Goal: Task Accomplishment & Management: Manage account settings

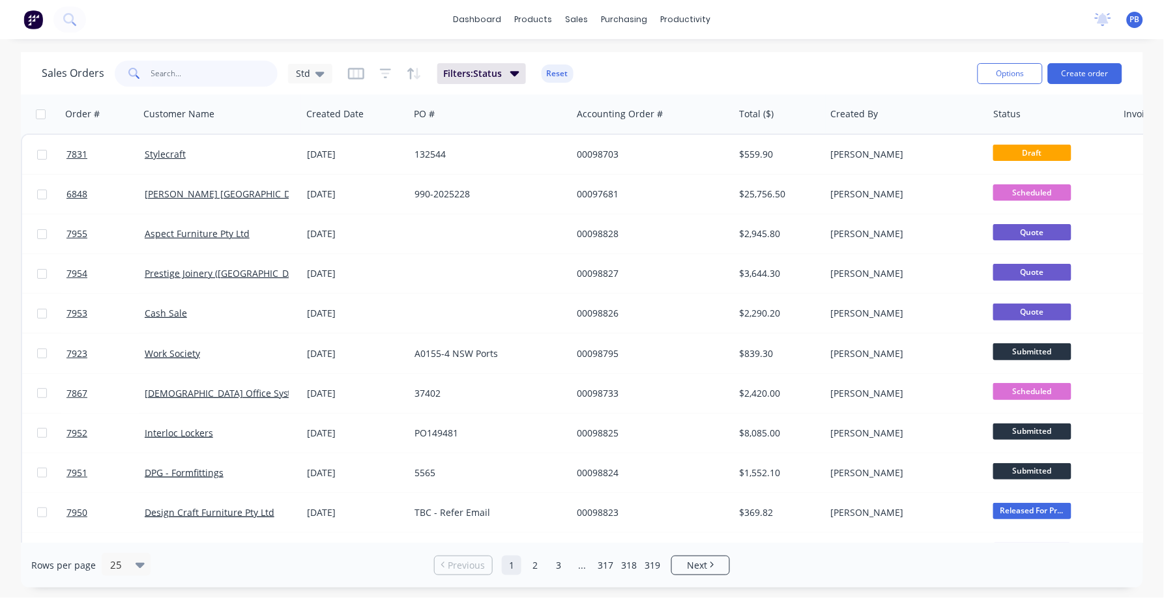
drag, startPoint x: 188, startPoint y: 72, endPoint x: 101, endPoint y: 67, distance: 87.5
click at [101, 67] on div "Sales Orders Std" at bounding box center [187, 74] width 291 height 26
type input "98805"
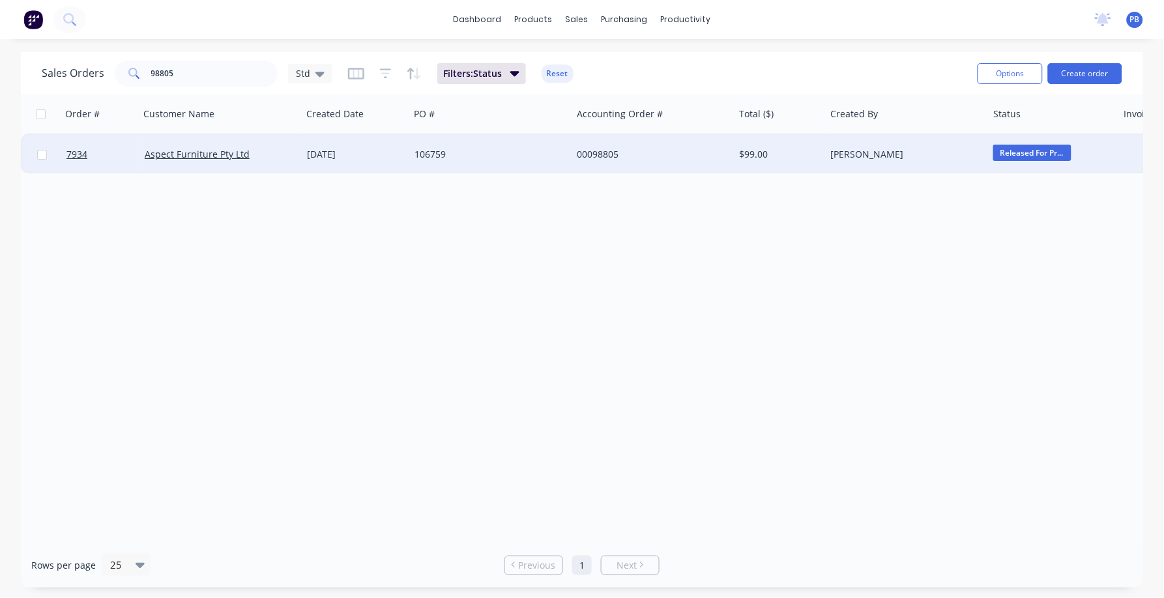
click at [602, 153] on div "00098805" at bounding box center [649, 154] width 145 height 13
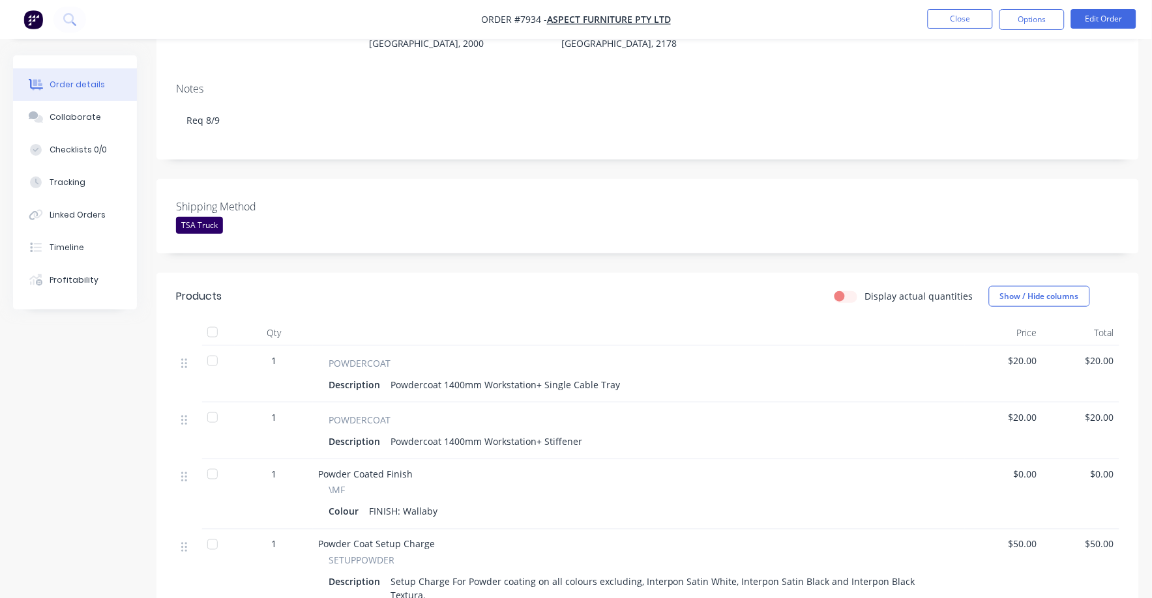
scroll to position [162, 0]
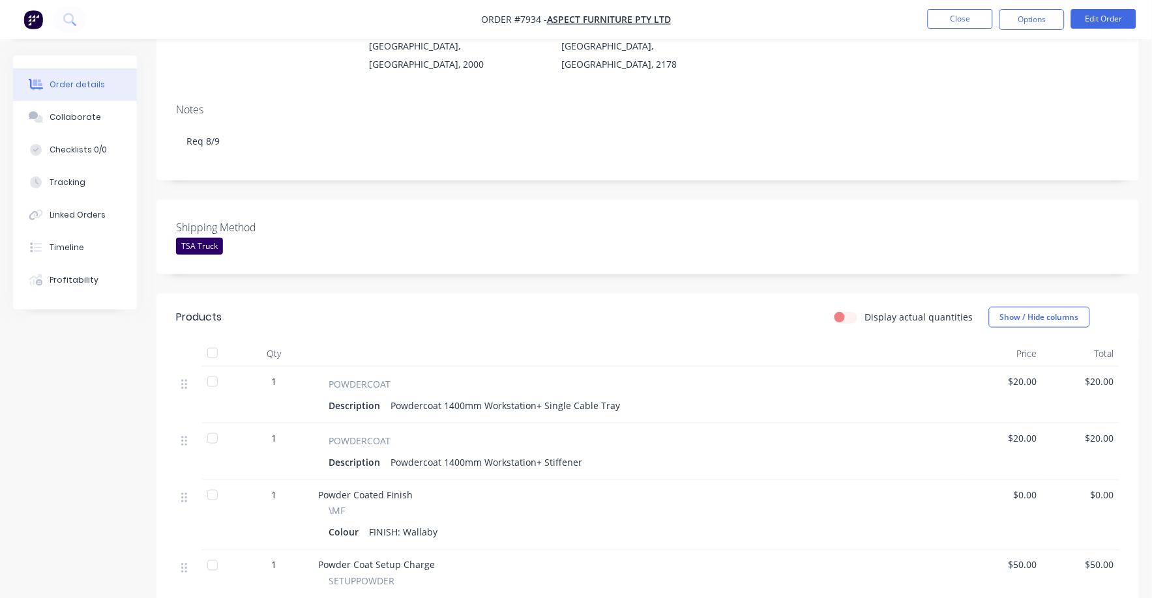
click at [1022, 375] on span "$20.00" at bounding box center [1003, 382] width 67 height 14
click at [1107, 26] on button "Edit Order" at bounding box center [1103, 19] width 65 height 20
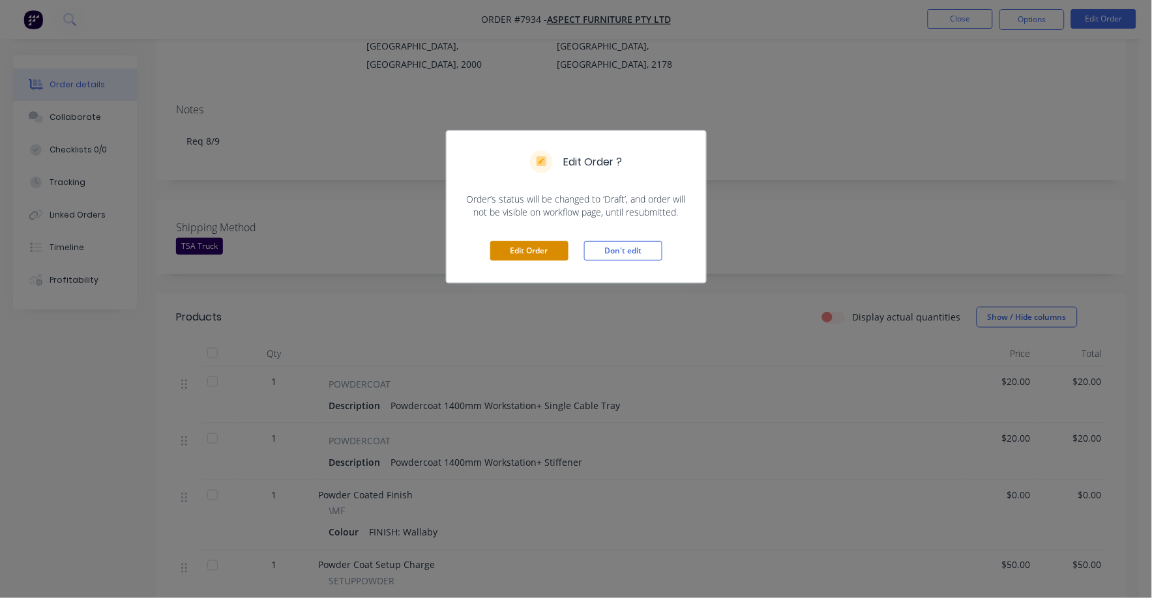
click at [519, 254] on button "Edit Order" at bounding box center [529, 251] width 78 height 20
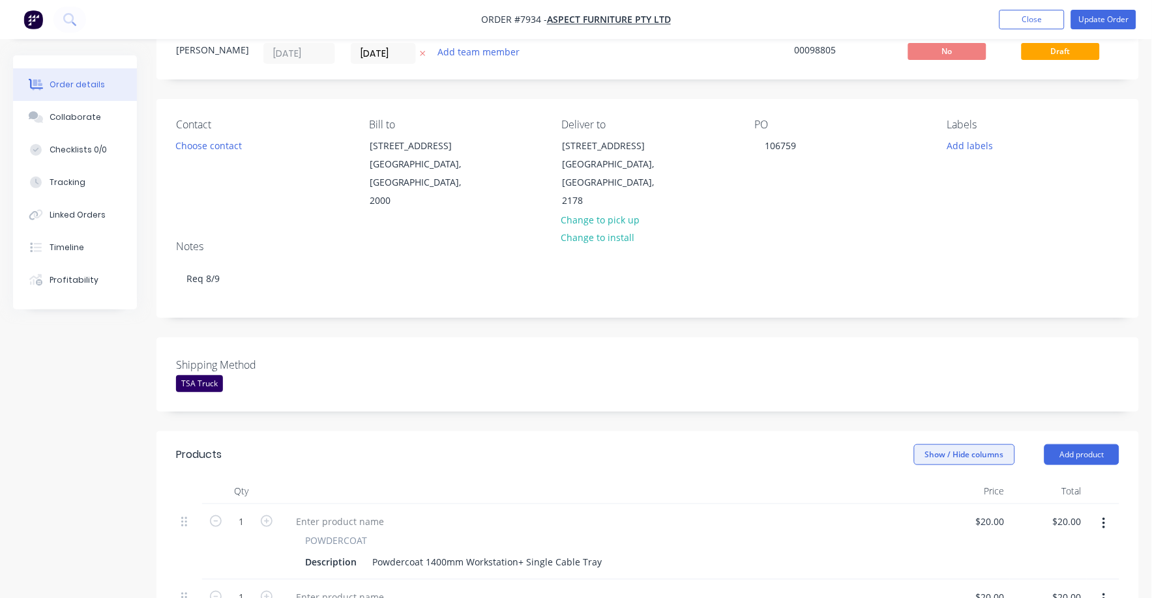
scroll to position [81, 0]
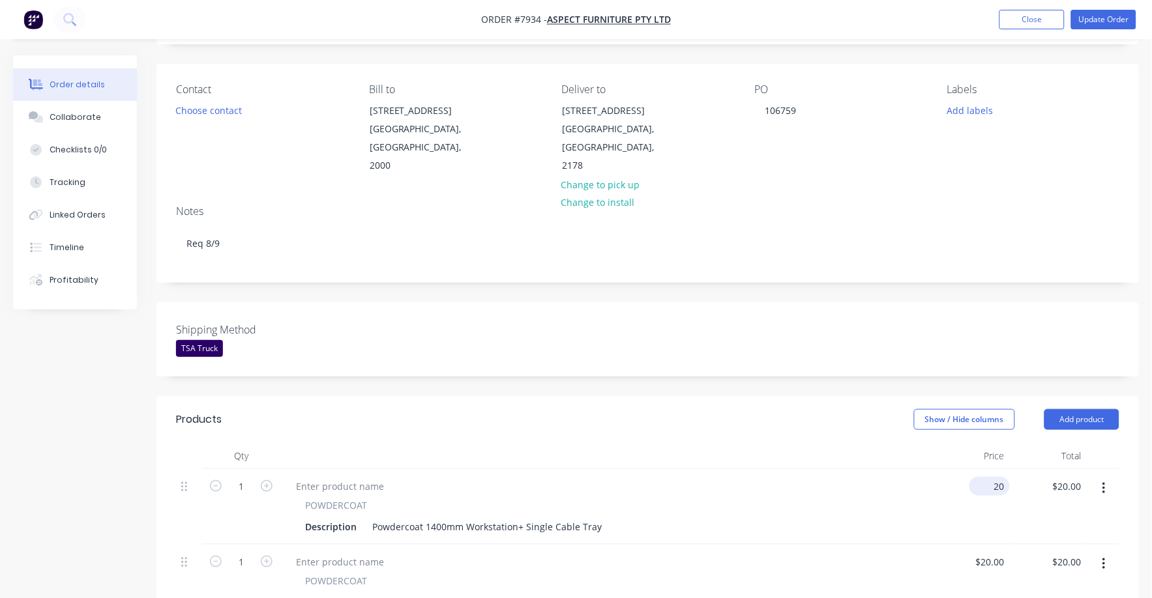
click at [993, 477] on div "20 $20.00" at bounding box center [992, 486] width 35 height 19
type input "$17.00"
click at [986, 545] on div "20 $20.00" at bounding box center [971, 583] width 78 height 76
type input "$1,720.00"
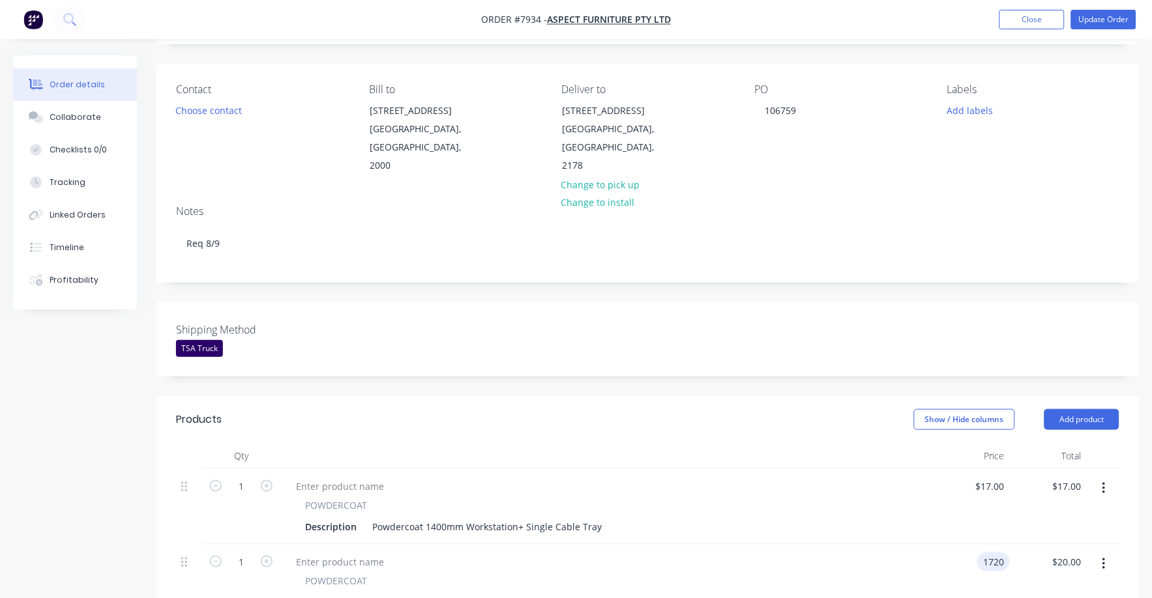
type input "$1,720.00"
click at [872, 499] on div "POWDERCOAT" at bounding box center [606, 506] width 602 height 14
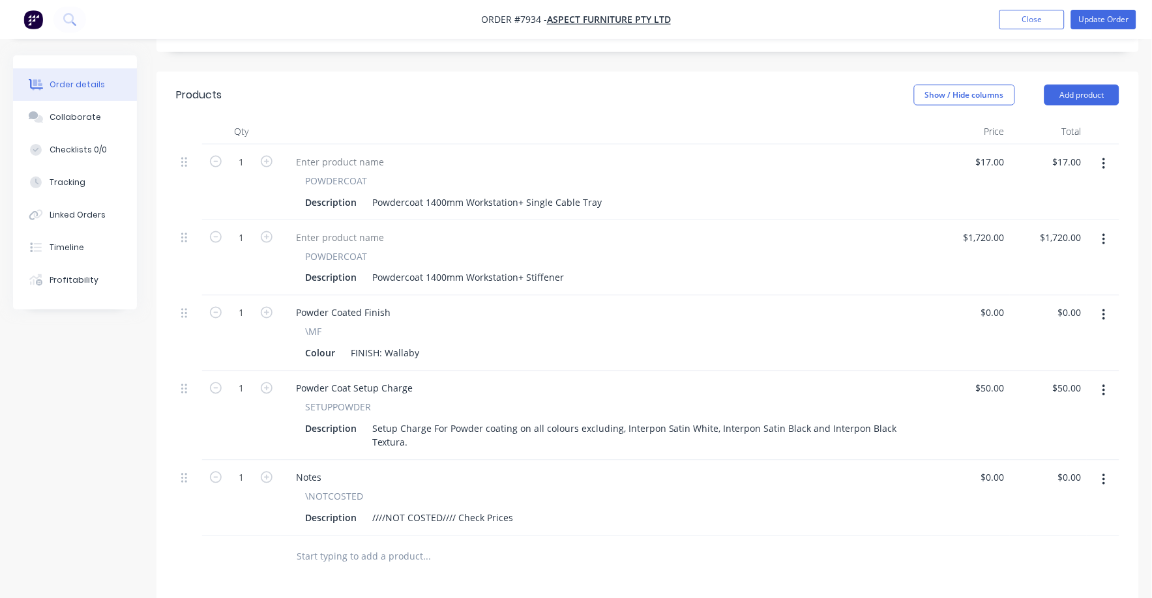
scroll to position [407, 0]
drag, startPoint x: 997, startPoint y: 211, endPoint x: 1011, endPoint y: 217, distance: 15.5
click at [999, 226] on input "1720" at bounding box center [986, 235] width 48 height 19
type input "$17.00"
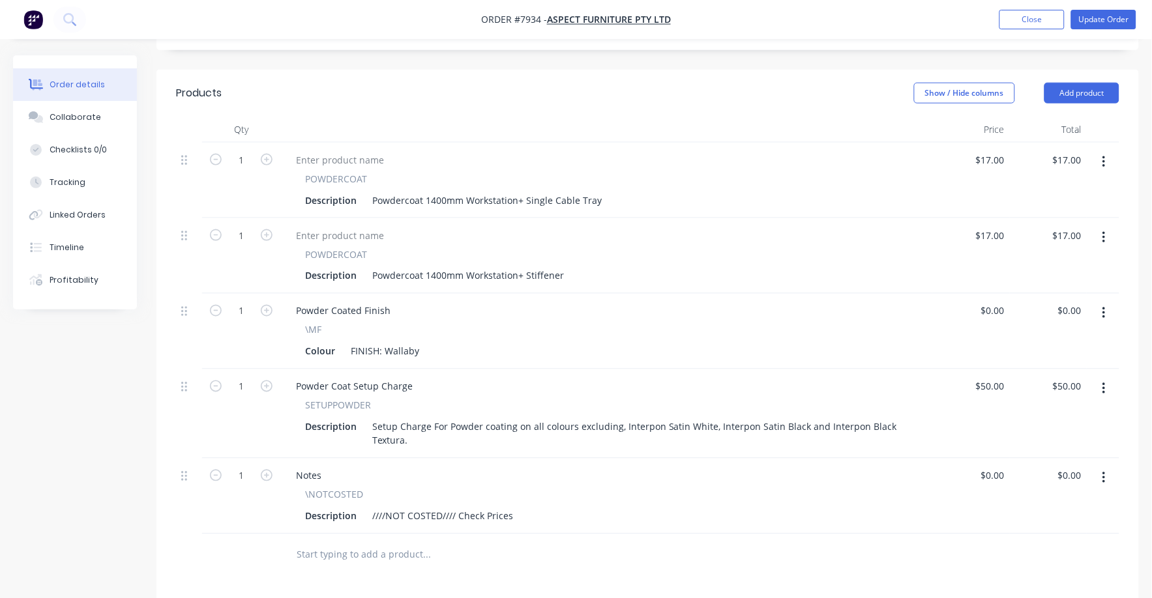
click at [878, 323] on div "\MF" at bounding box center [606, 330] width 602 height 14
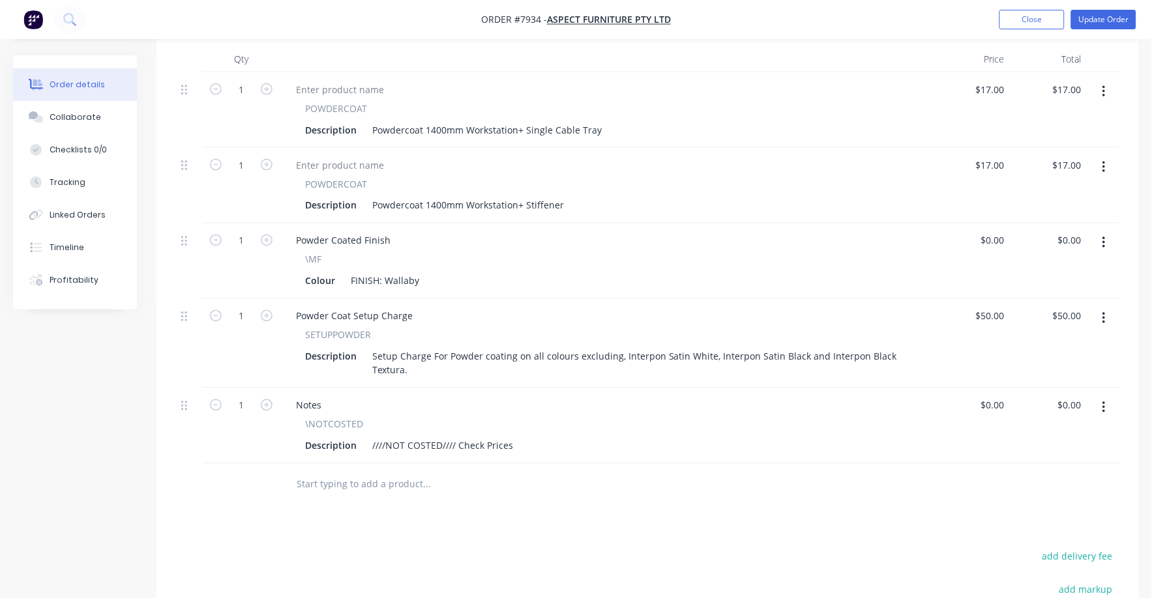
scroll to position [489, 0]
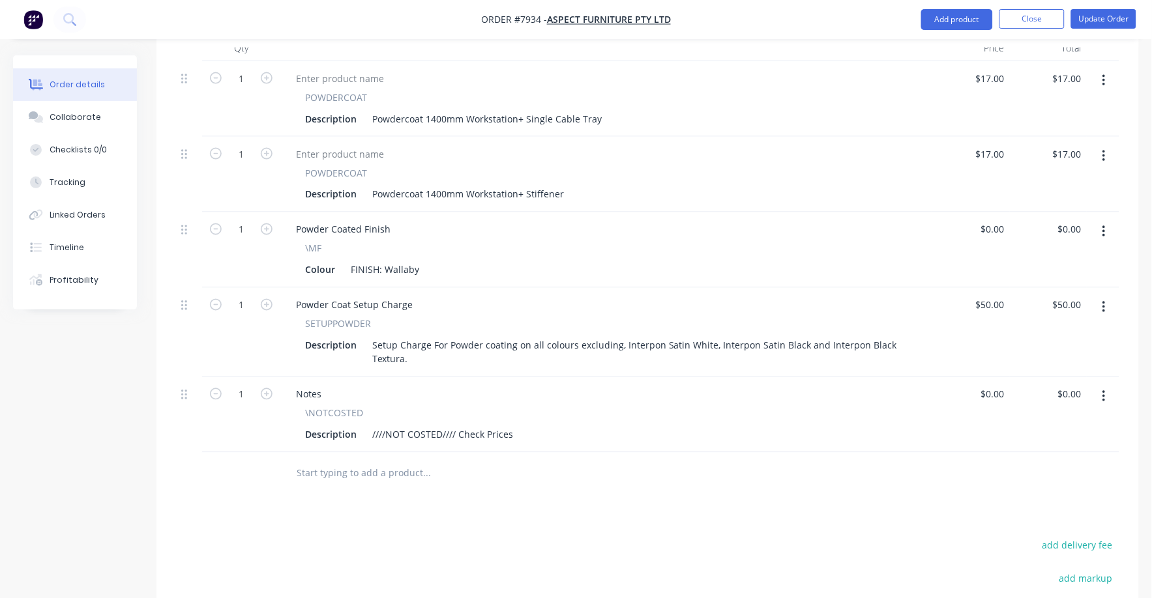
click at [1112, 385] on button "button" at bounding box center [1104, 396] width 31 height 23
click at [1035, 500] on div "Delete" at bounding box center [1057, 509] width 100 height 19
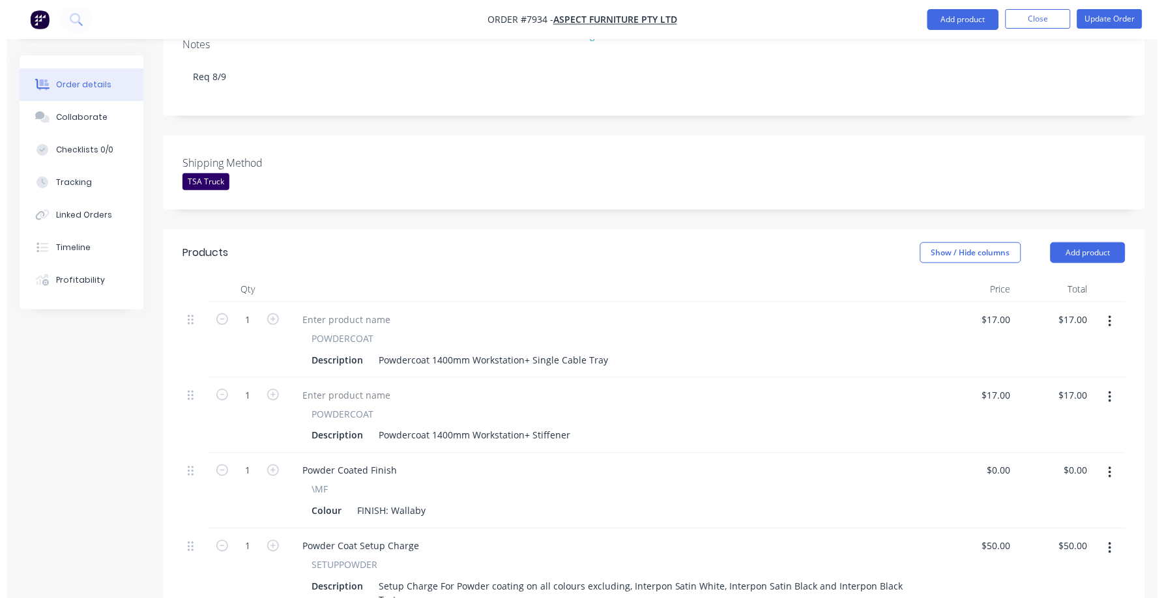
scroll to position [244, 0]
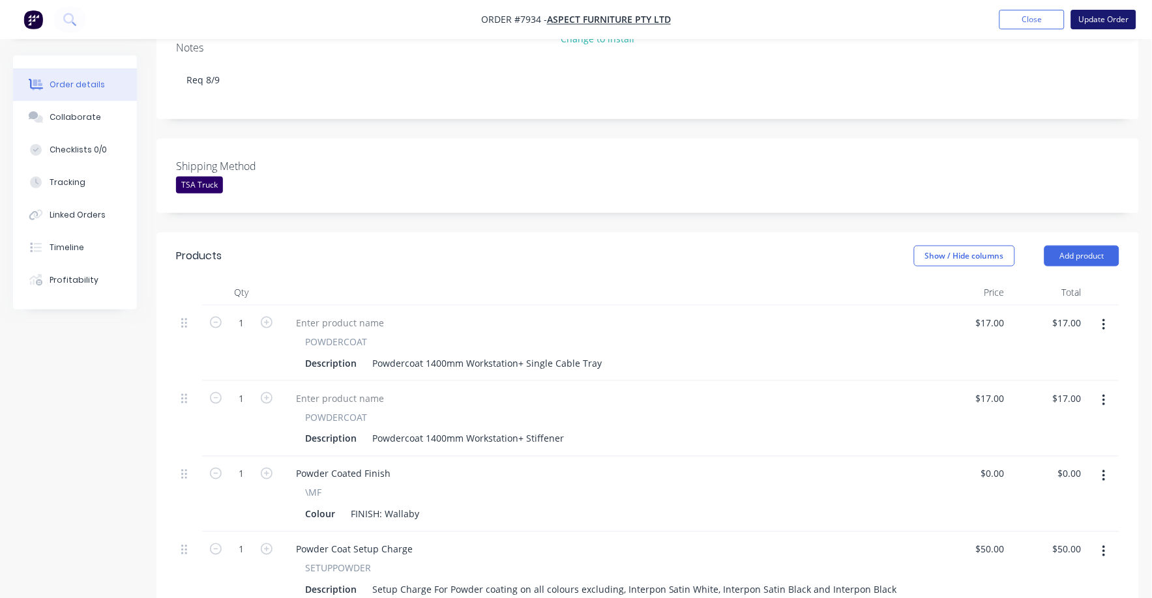
click at [1108, 18] on button "Update Order" at bounding box center [1103, 20] width 65 height 20
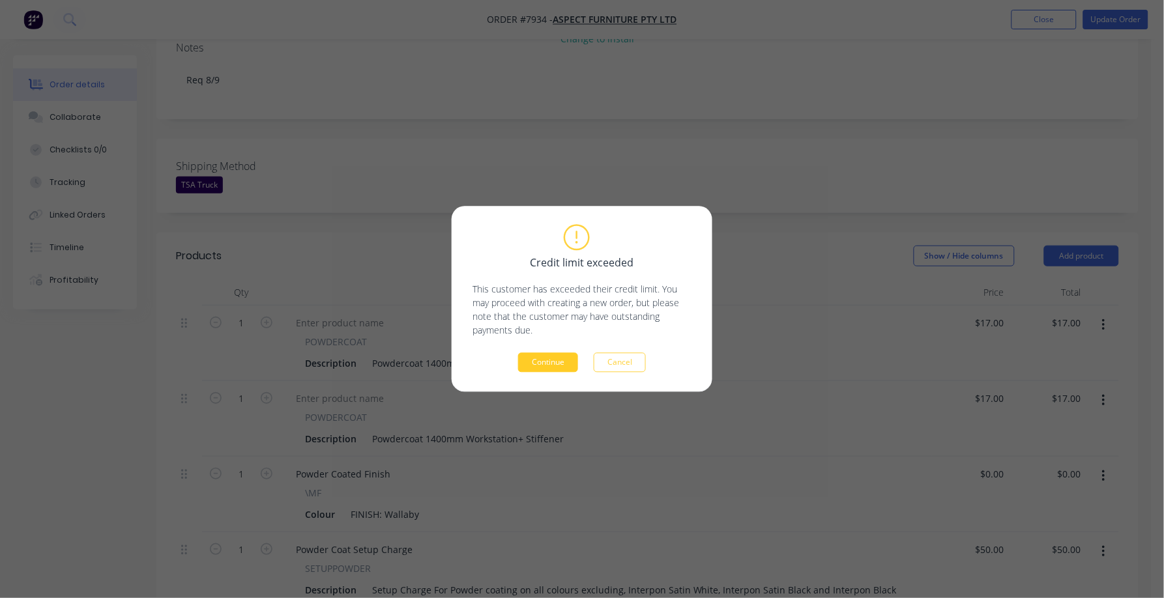
click at [536, 364] on button "Continue" at bounding box center [548, 363] width 60 height 20
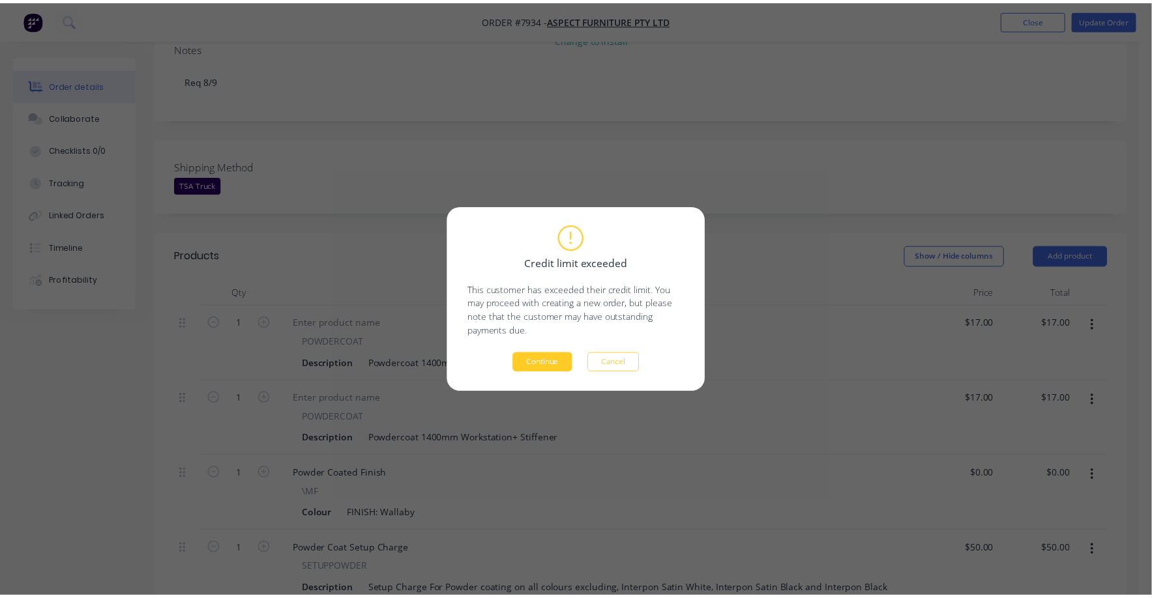
scroll to position [259, 0]
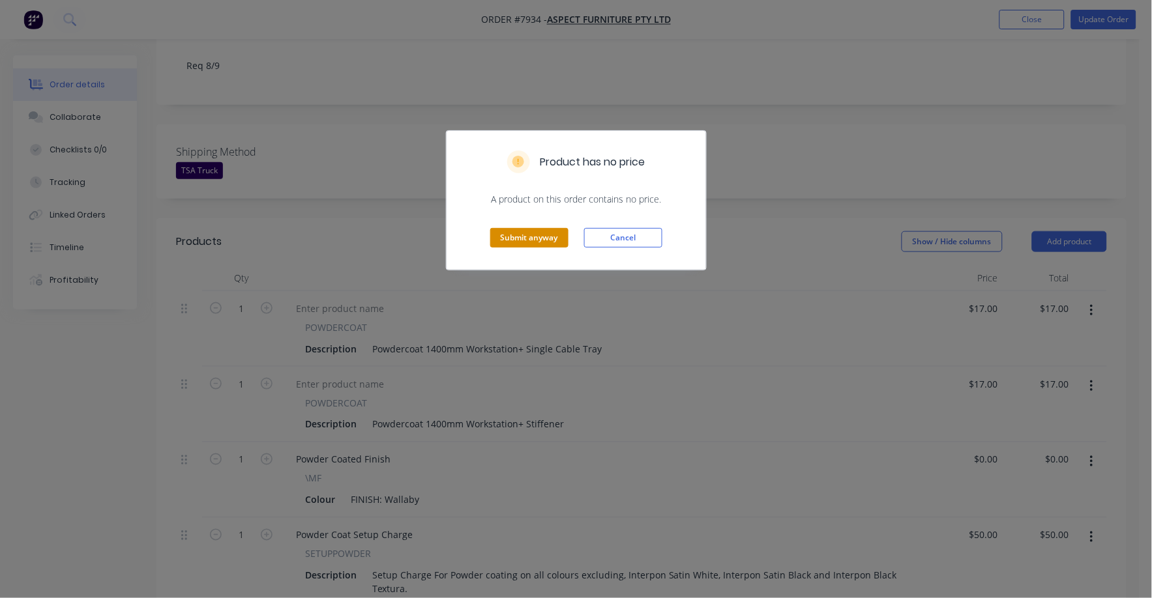
click at [529, 233] on button "Submit anyway" at bounding box center [529, 238] width 78 height 20
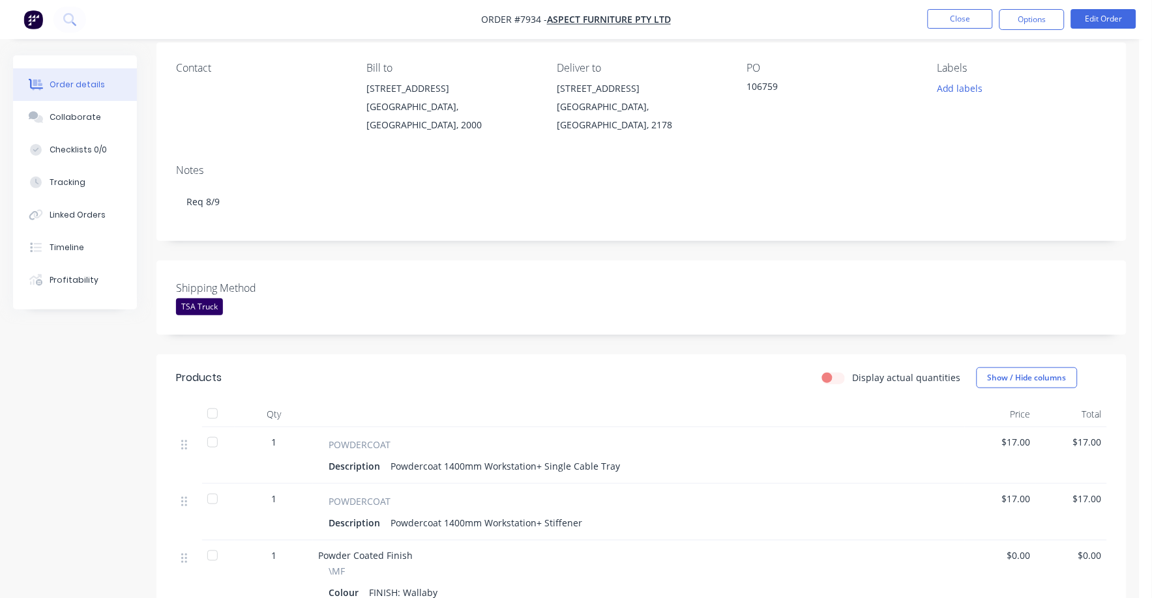
scroll to position [0, 0]
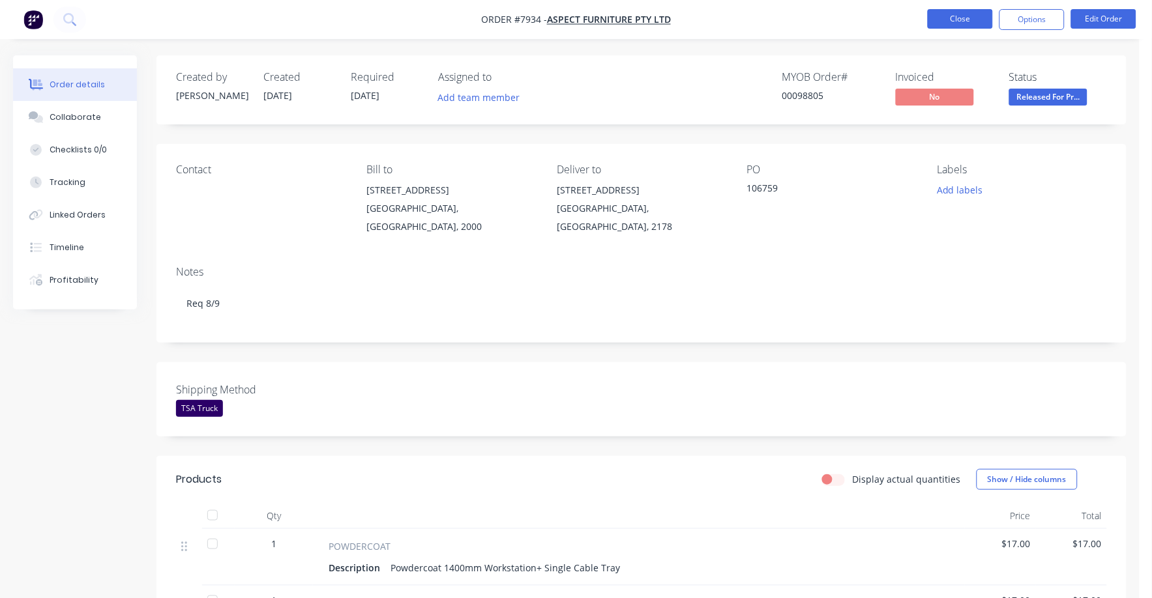
click at [967, 11] on button "Close" at bounding box center [960, 19] width 65 height 20
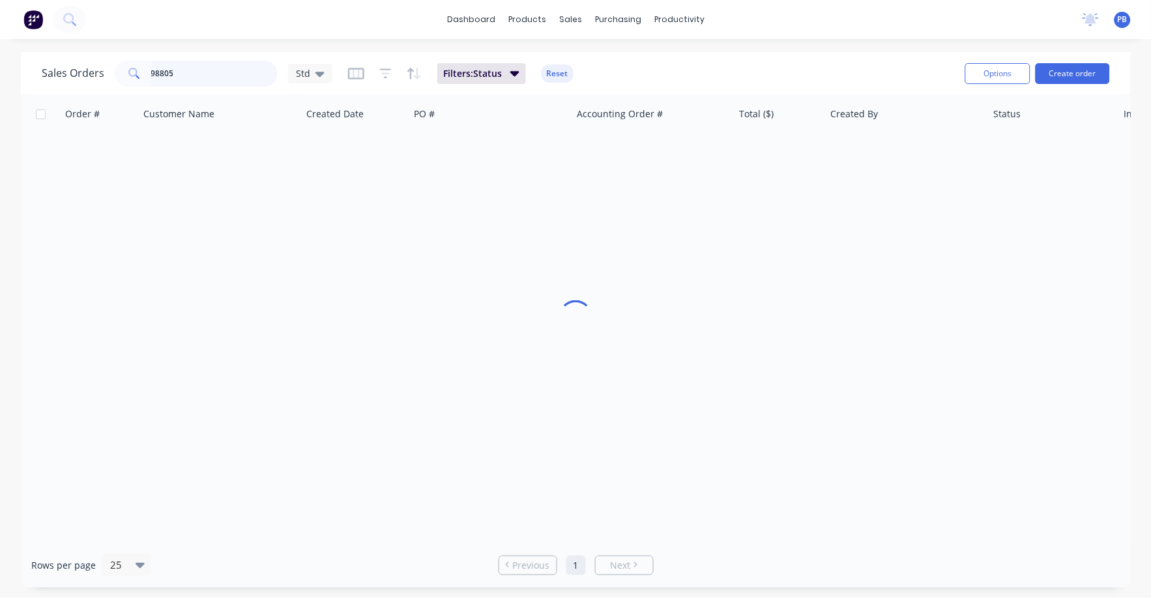
click at [166, 70] on input "98805" at bounding box center [214, 74] width 127 height 26
drag, startPoint x: 183, startPoint y: 70, endPoint x: 132, endPoint y: 70, distance: 50.2
click at [132, 70] on div "98805" at bounding box center [196, 74] width 163 height 26
type input "98725"
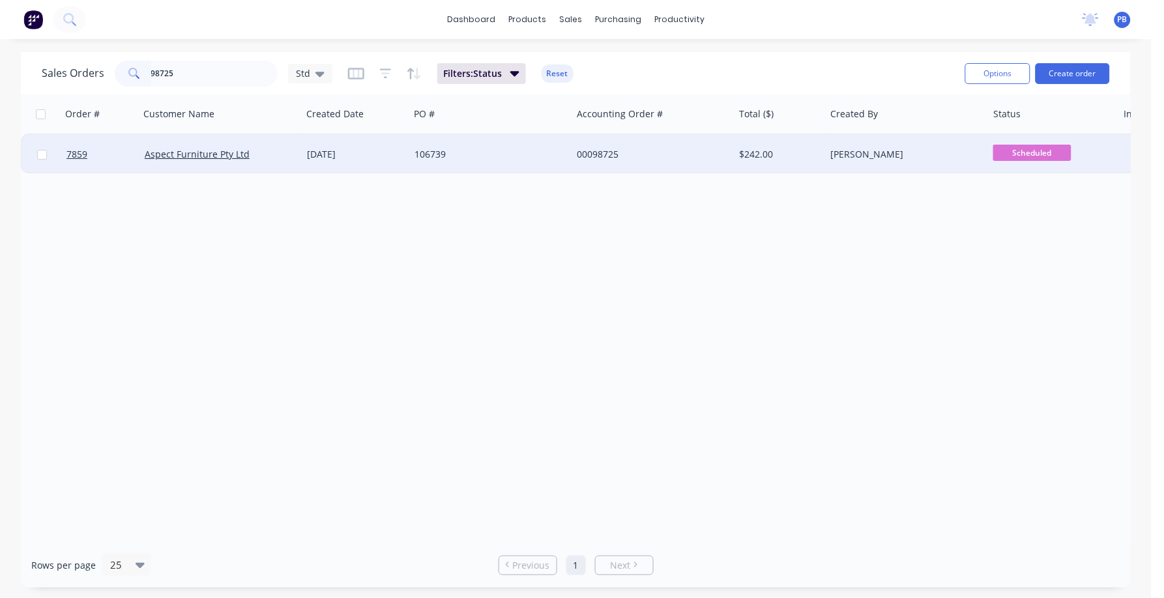
click at [603, 150] on div "00098725" at bounding box center [649, 154] width 145 height 13
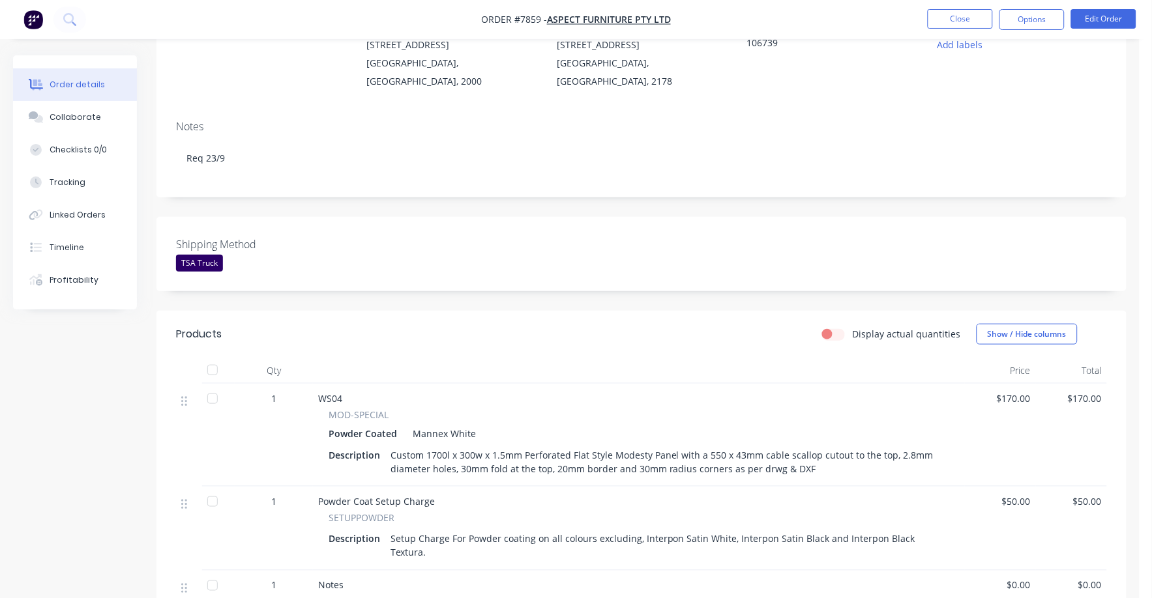
scroll to position [162, 0]
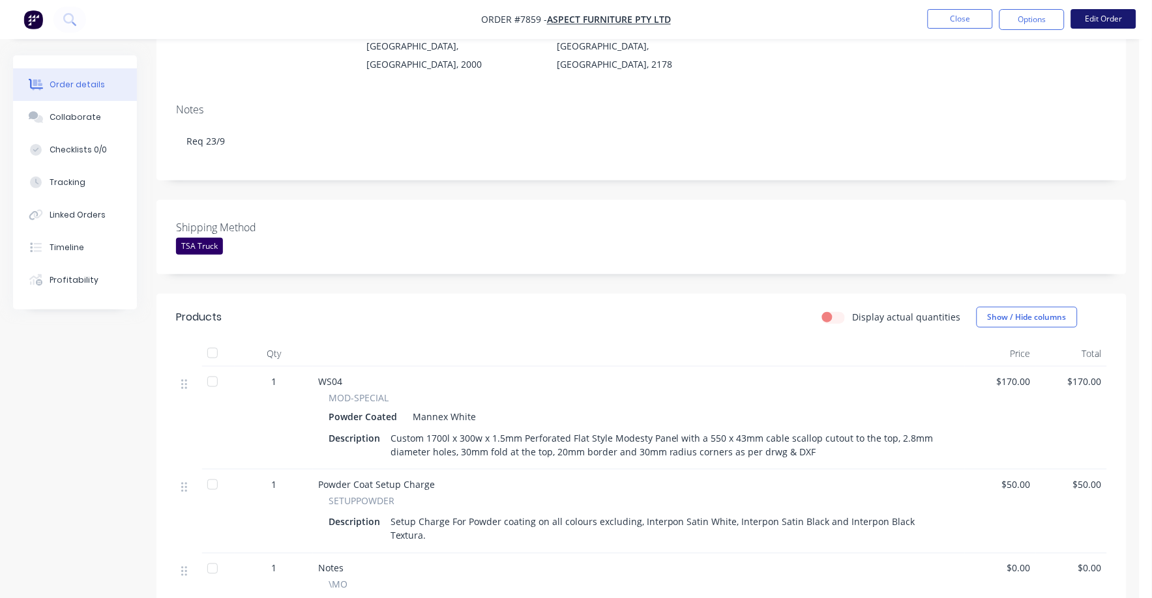
click at [1098, 20] on button "Edit Order" at bounding box center [1103, 19] width 65 height 20
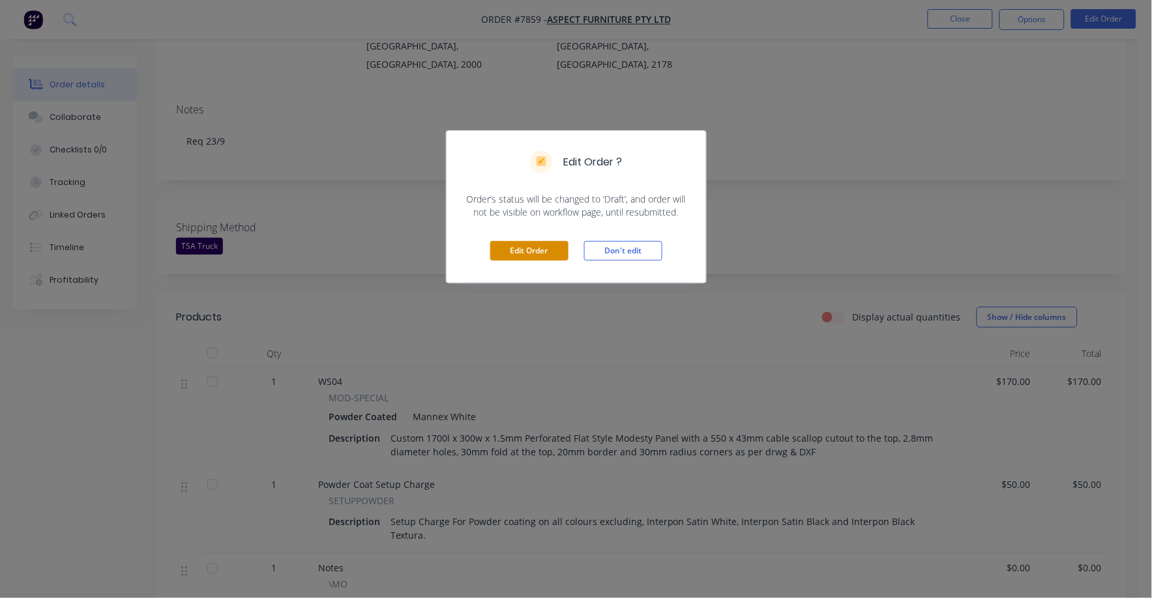
click at [523, 249] on button "Edit Order" at bounding box center [529, 251] width 78 height 20
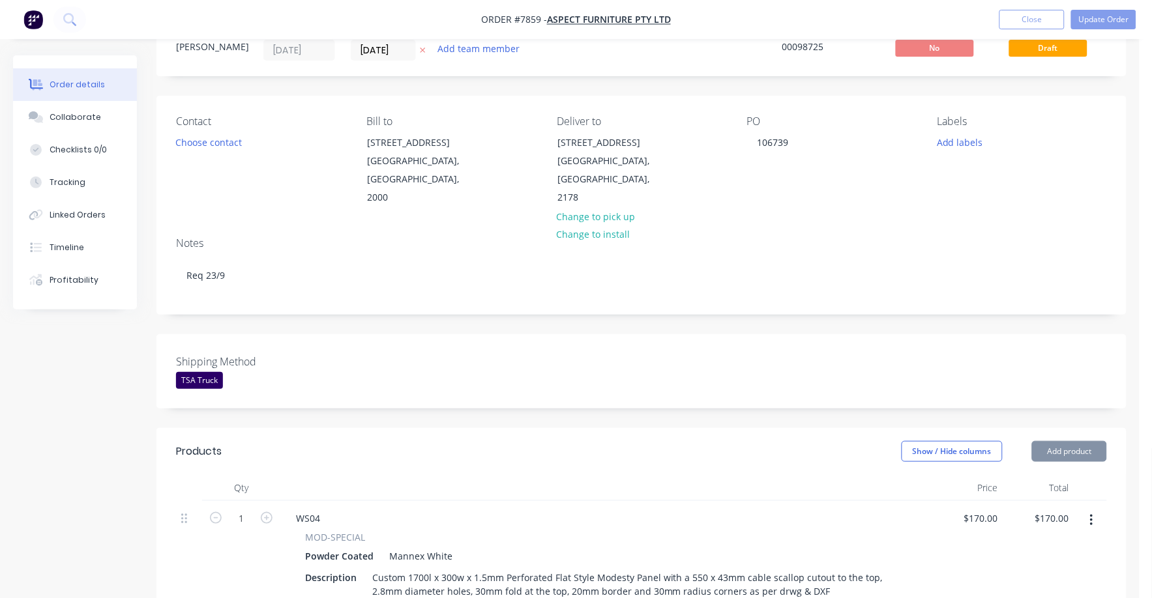
scroll to position [325, 0]
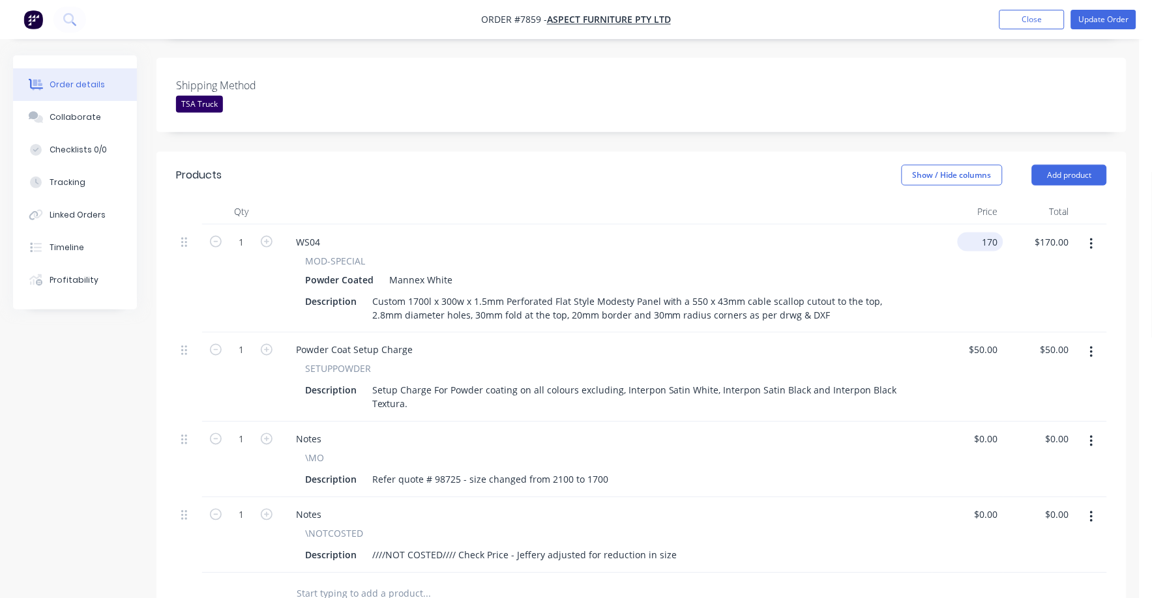
click at [982, 233] on input "170" at bounding box center [983, 242] width 40 height 19
type input "$135.90"
click at [975, 333] on div "50 50" at bounding box center [967, 377] width 71 height 89
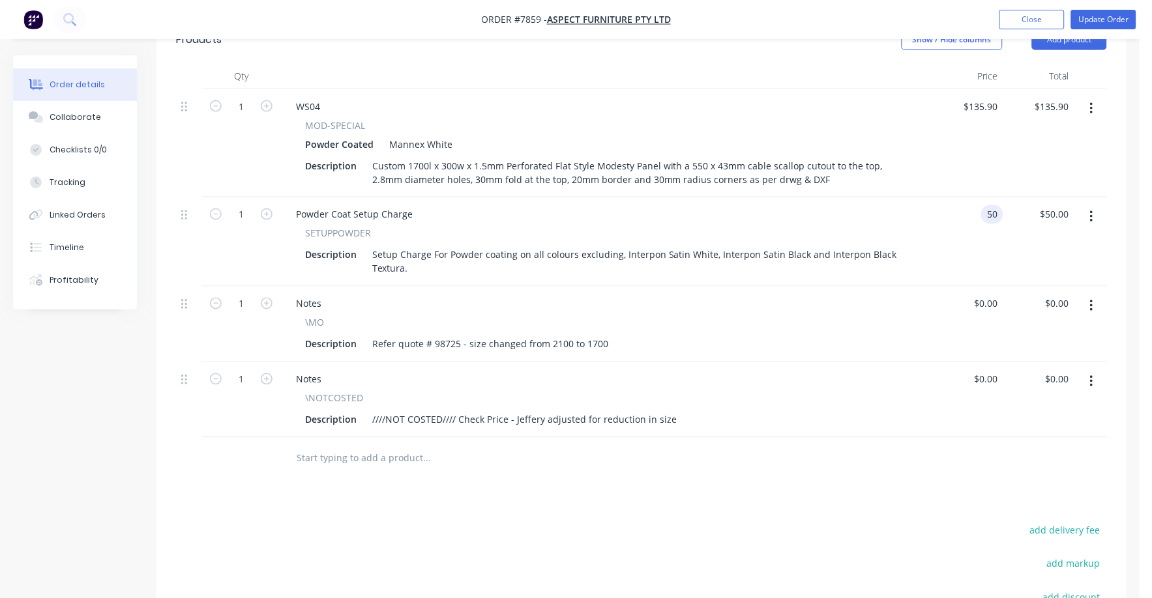
scroll to position [489, 0]
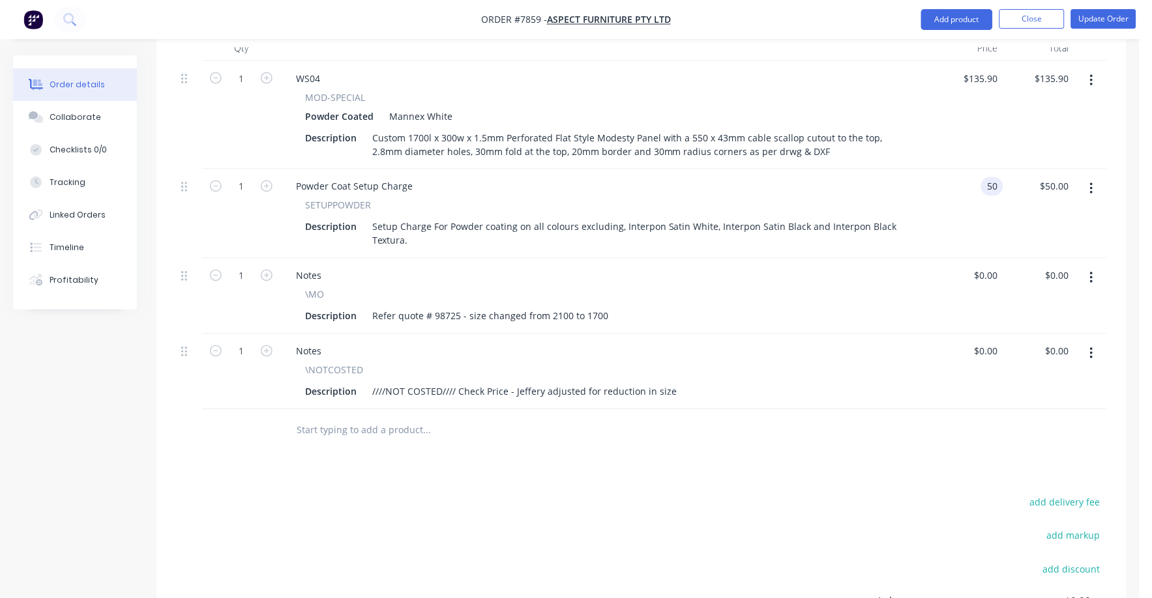
type input "$50.00"
click at [1093, 347] on icon "button" at bounding box center [1091, 354] width 3 height 14
click at [1008, 457] on div "Delete" at bounding box center [1045, 466] width 100 height 19
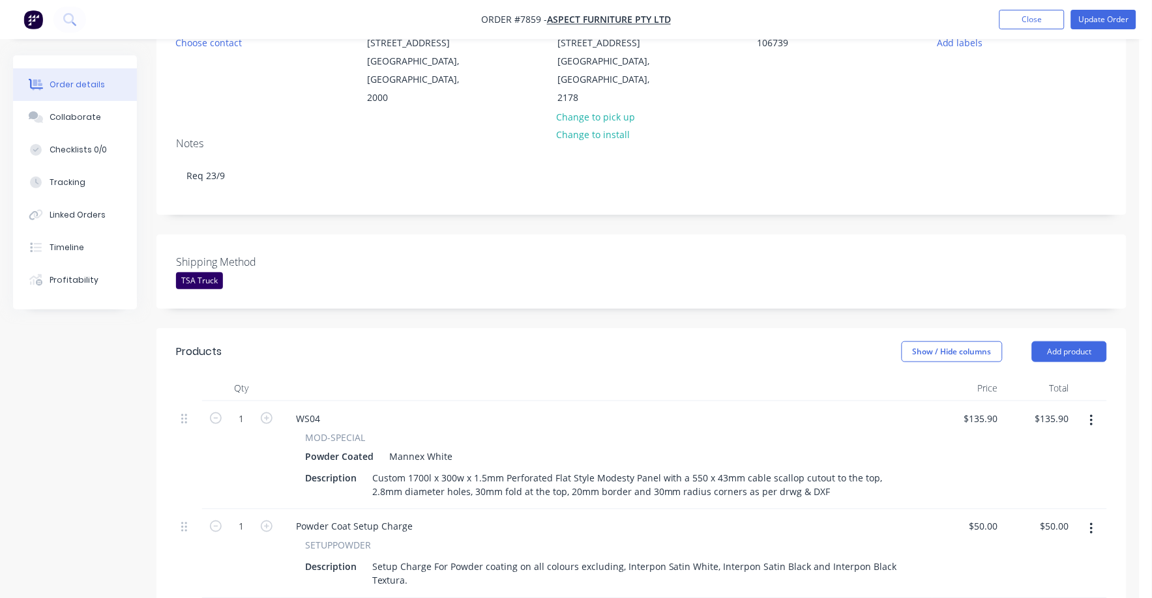
scroll to position [0, 0]
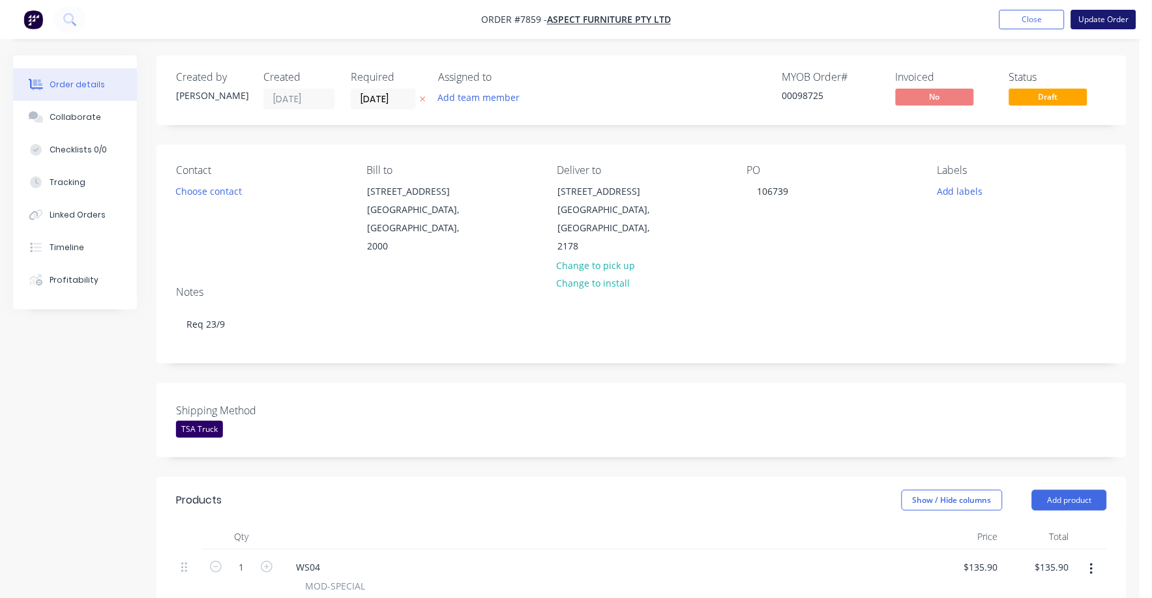
click at [1112, 17] on button "Update Order" at bounding box center [1103, 20] width 65 height 20
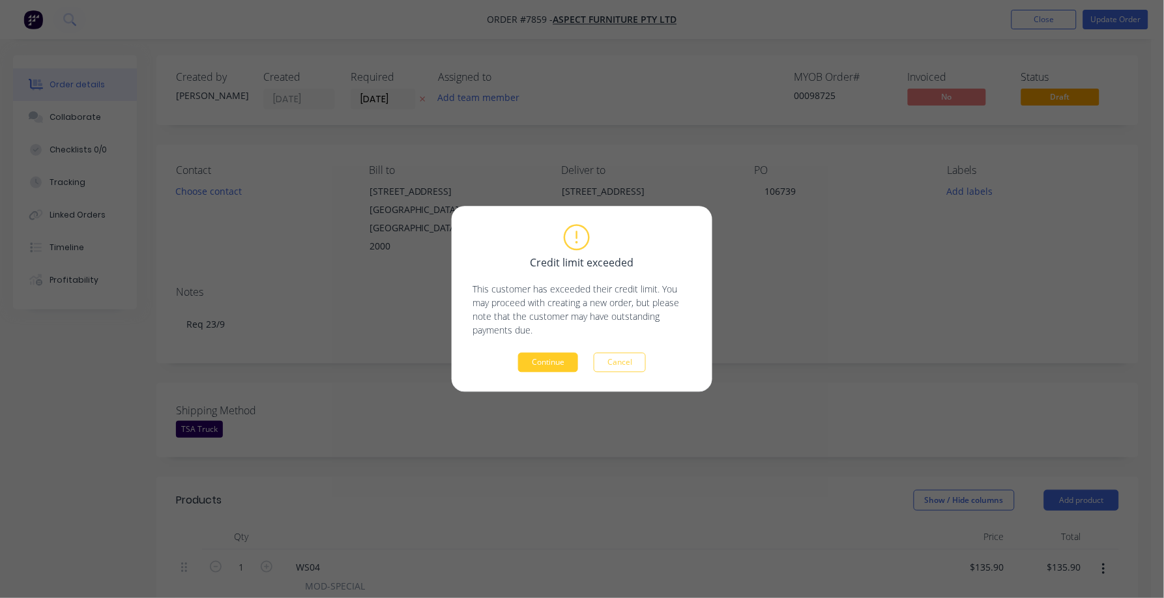
click at [542, 370] on button "Continue" at bounding box center [548, 363] width 60 height 20
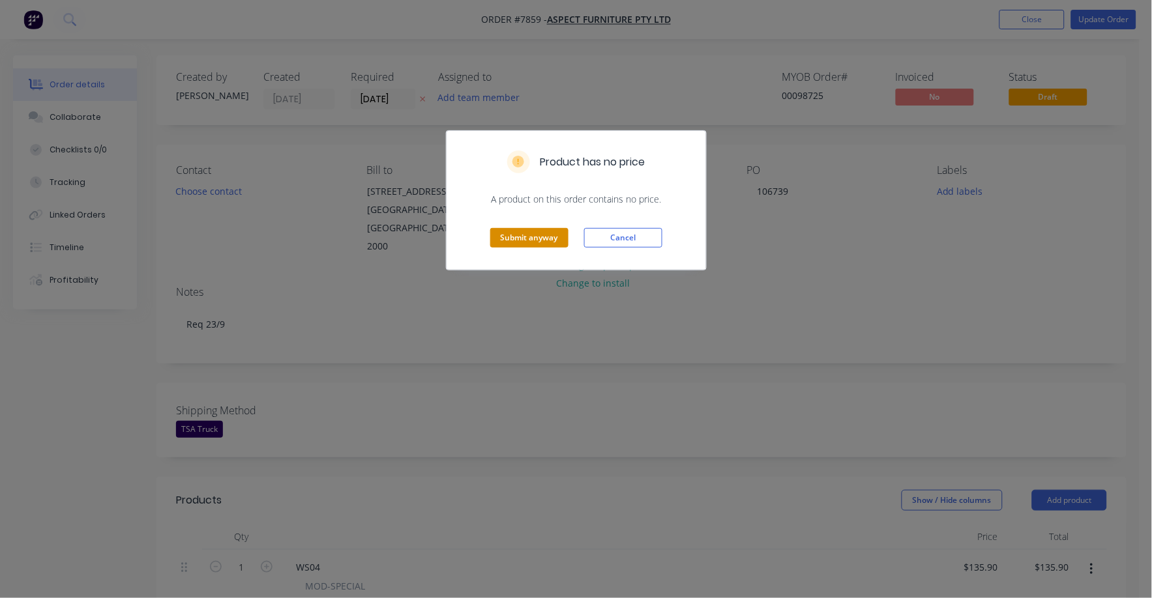
click at [523, 234] on button "Submit anyway" at bounding box center [529, 238] width 78 height 20
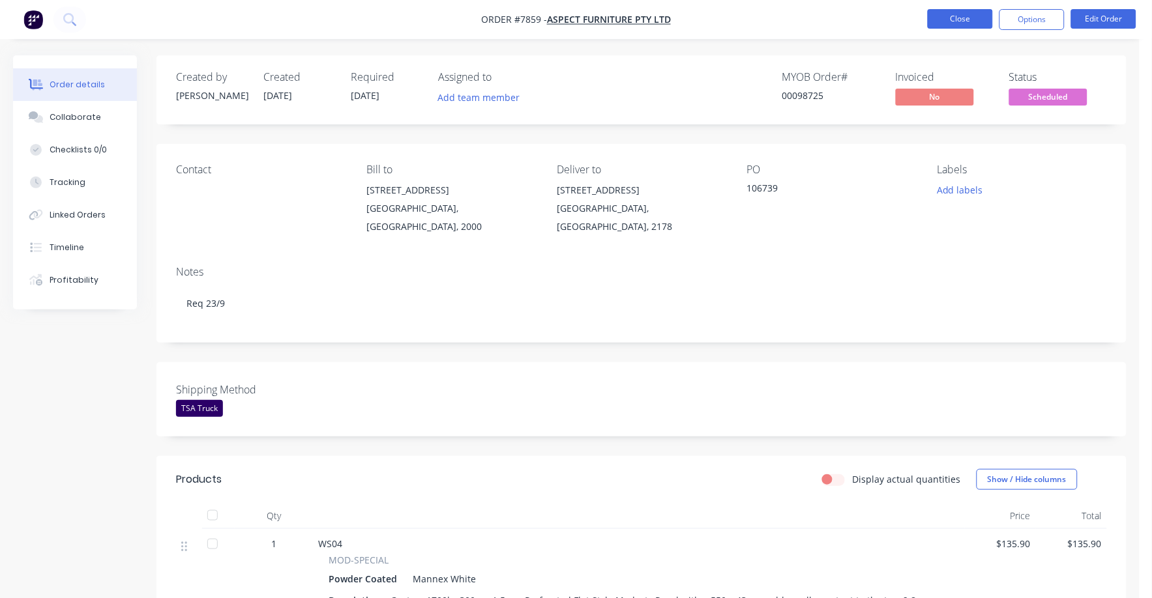
click at [964, 12] on button "Close" at bounding box center [960, 19] width 65 height 20
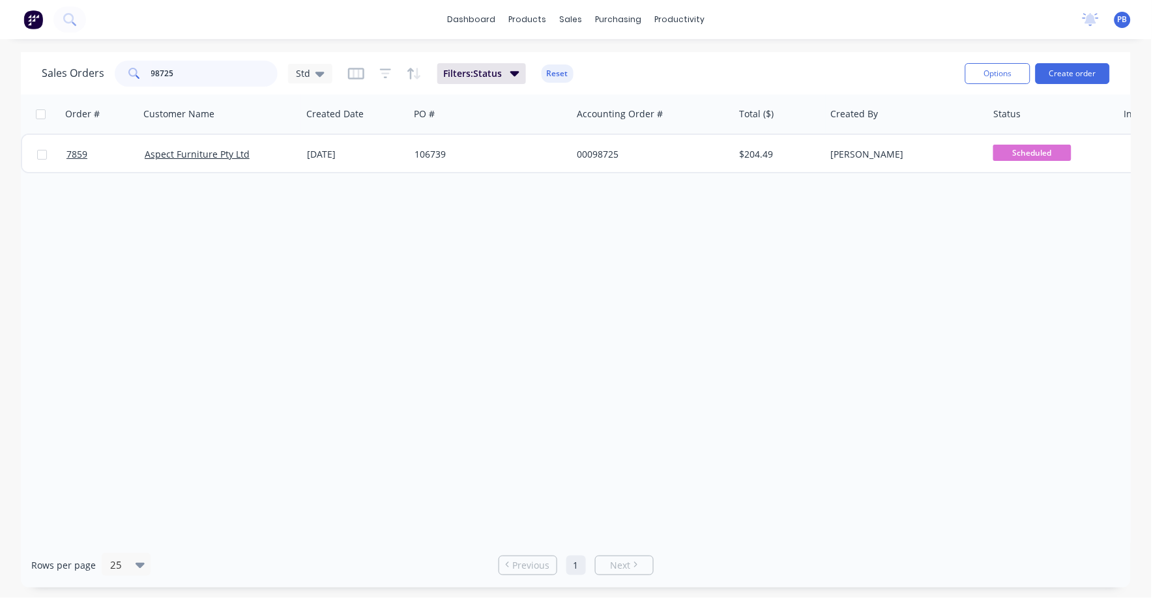
drag, startPoint x: 185, startPoint y: 72, endPoint x: 115, endPoint y: 61, distance: 70.6
click at [115, 61] on div "98725" at bounding box center [196, 74] width 163 height 26
type input "98583"
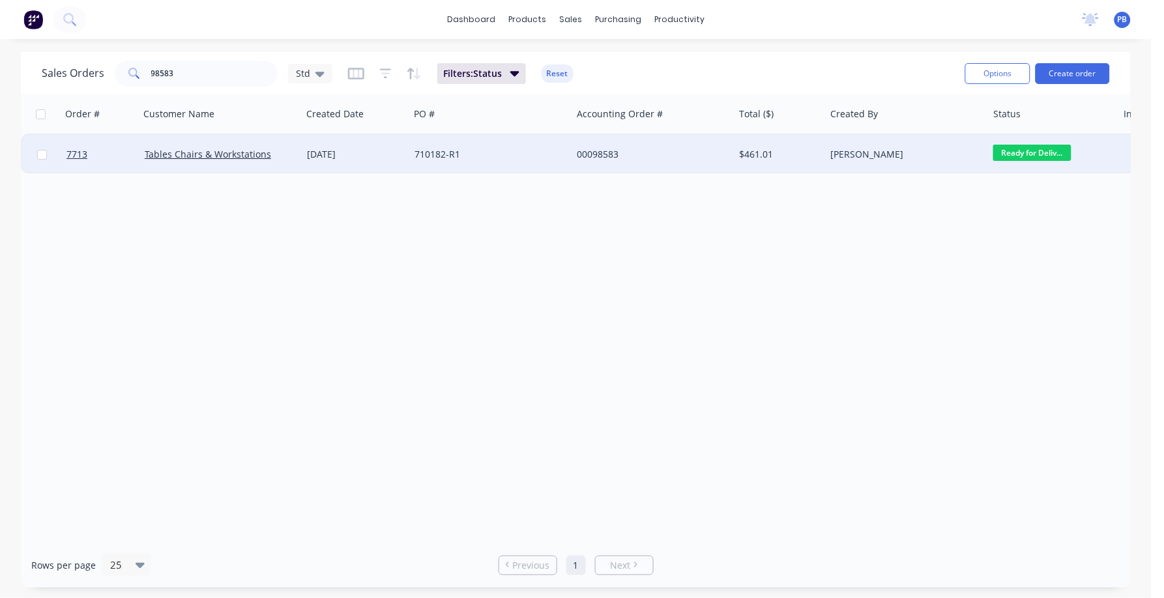
click at [610, 149] on div "00098583" at bounding box center [649, 154] width 145 height 13
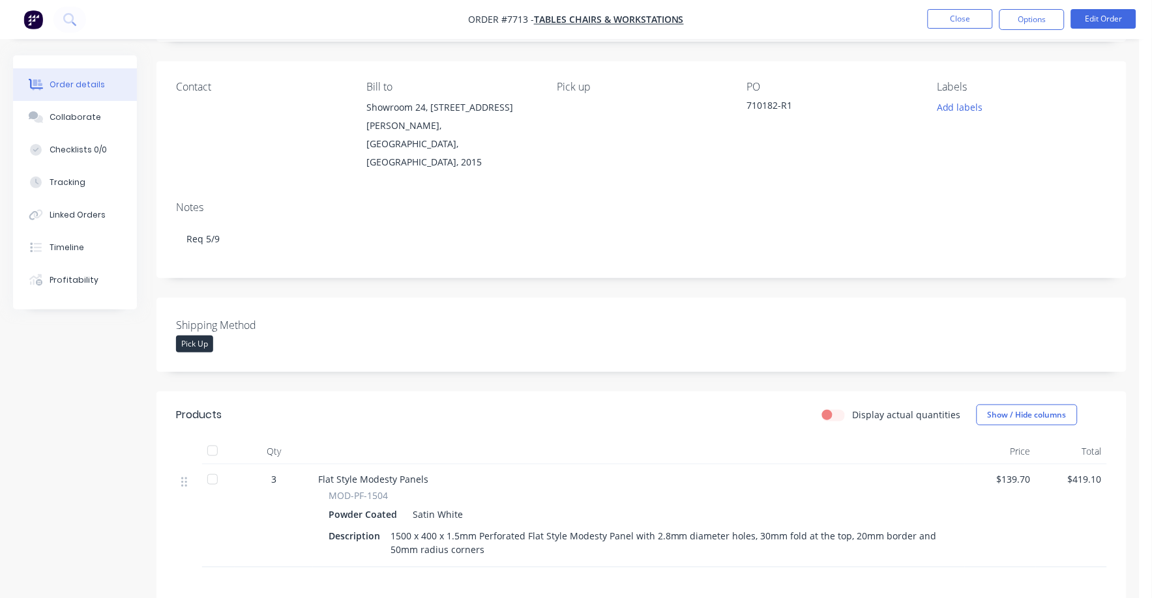
scroll to position [81, 0]
click at [955, 16] on button "Close" at bounding box center [960, 19] width 65 height 20
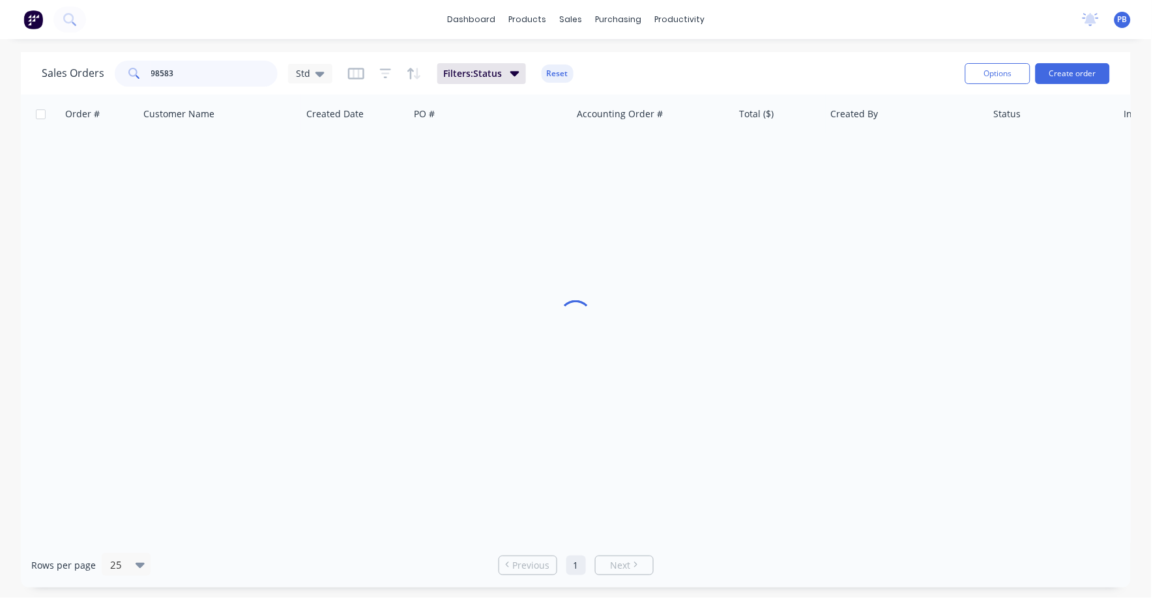
click at [110, 67] on div "Sales Orders 98583 Std" at bounding box center [187, 74] width 291 height 26
type input "98708"
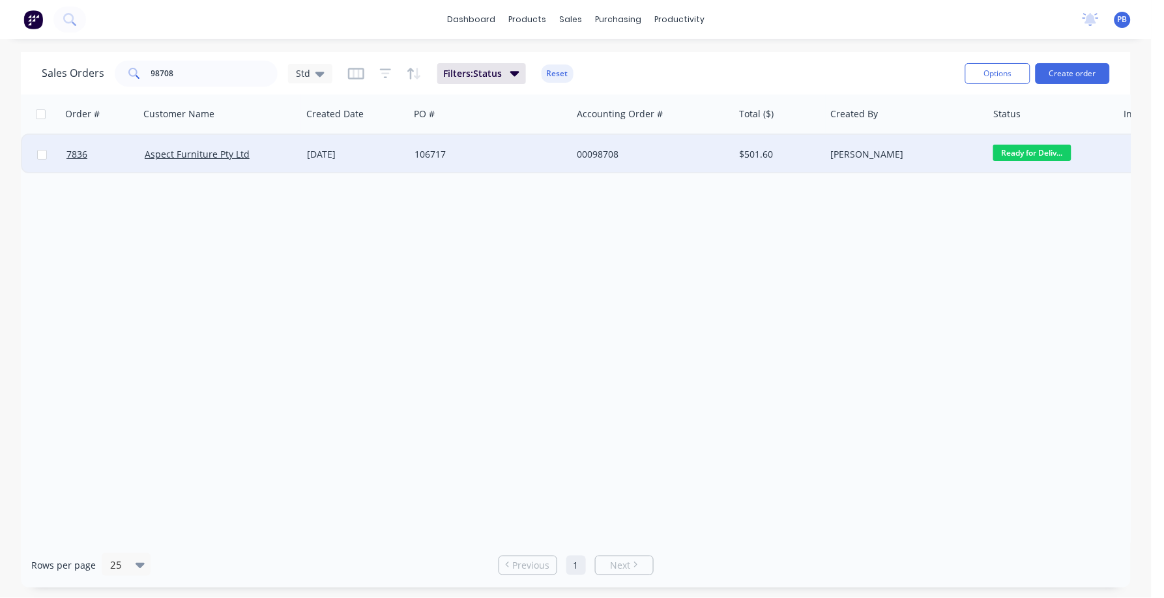
click at [596, 154] on div "00098708" at bounding box center [649, 154] width 145 height 13
